Goal: Book appointment/travel/reservation

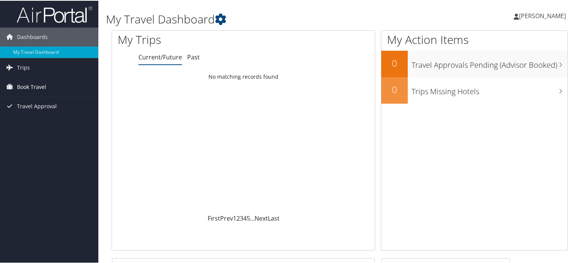
click at [31, 85] on span "Book Travel" at bounding box center [31, 86] width 29 height 19
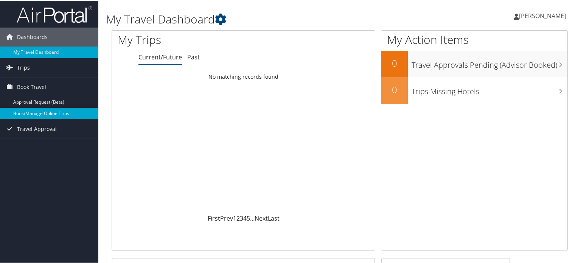
click at [39, 112] on link "Book/Manage Online Trips" at bounding box center [49, 112] width 98 height 11
